Goal: Information Seeking & Learning: Learn about a topic

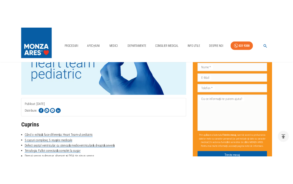
scroll to position [170, 0]
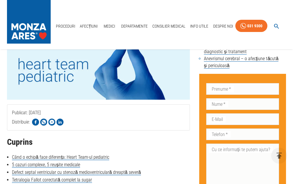
scroll to position [131, 0]
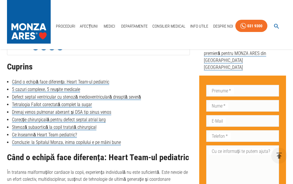
scroll to position [207, 0]
